Goal: Answer question/provide support: Share knowledge or assist other users

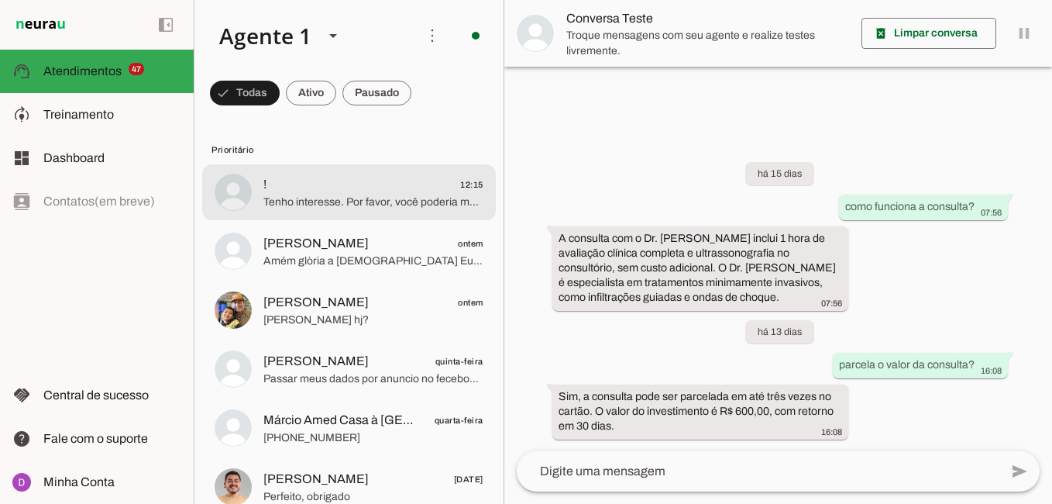
click at [324, 201] on span "Tenho interesse. Por favor, você poderia me passar mais informações?" at bounding box center [373, 201] width 220 height 15
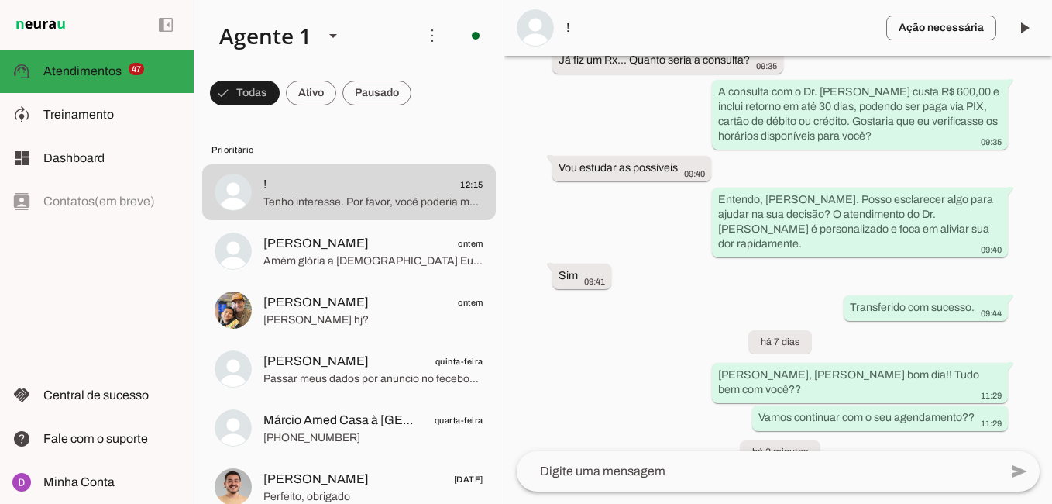
scroll to position [1282, 0]
click at [665, 469] on textarea at bounding box center [758, 471] width 483 height 19
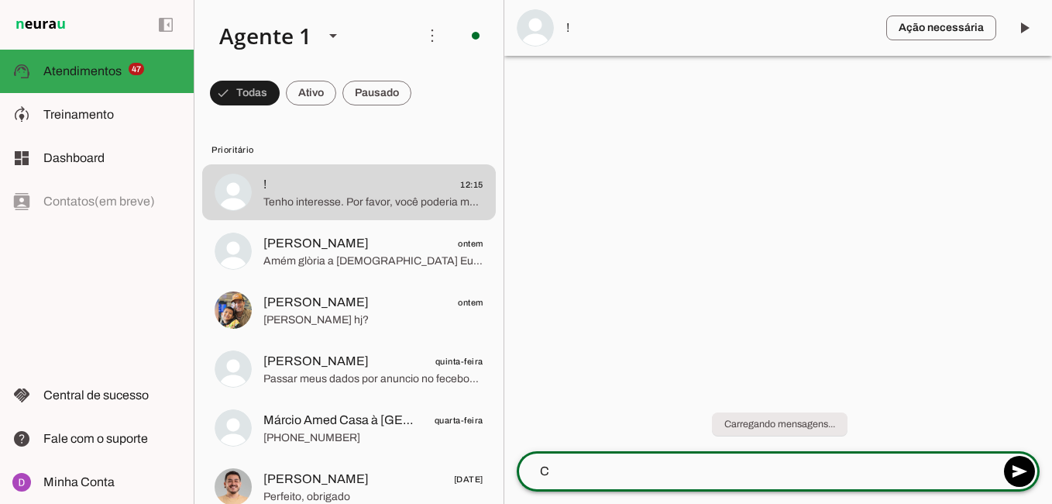
scroll to position [0, 0]
type textarea "Claro! qual seria a sua dúvida??"
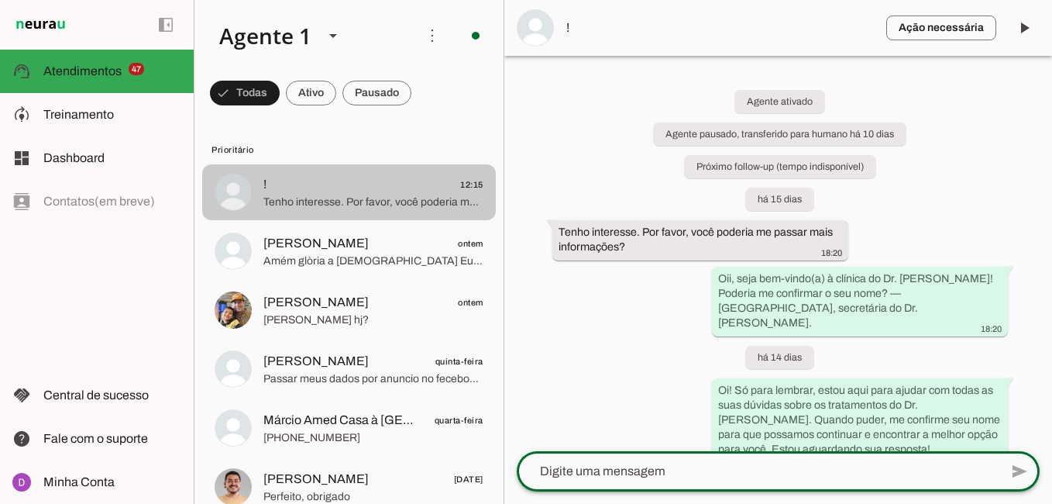
click at [319, 203] on span "Tenho interesse. Por favor, você poderia me passar mais informações?" at bounding box center [373, 201] width 220 height 15
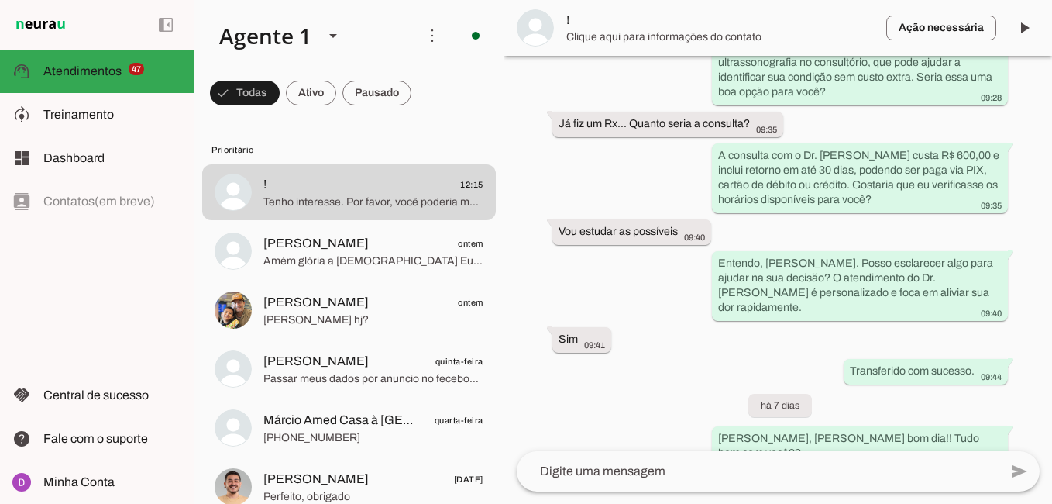
scroll to position [1315, 0]
